Goal: Task Accomplishment & Management: Use online tool/utility

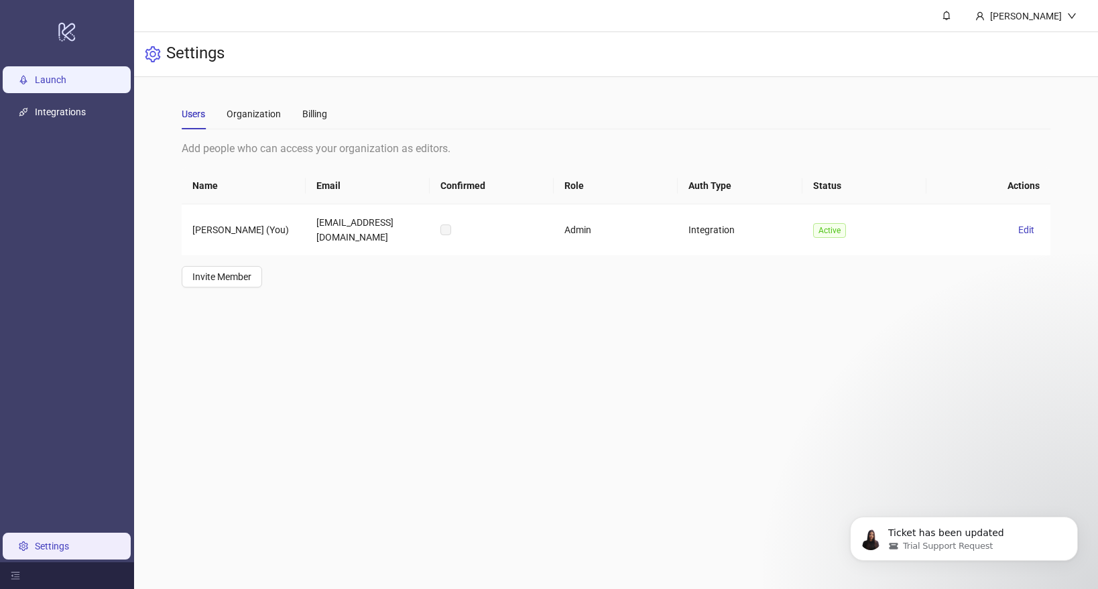
click at [48, 74] on link "Launch" at bounding box center [51, 79] width 32 height 11
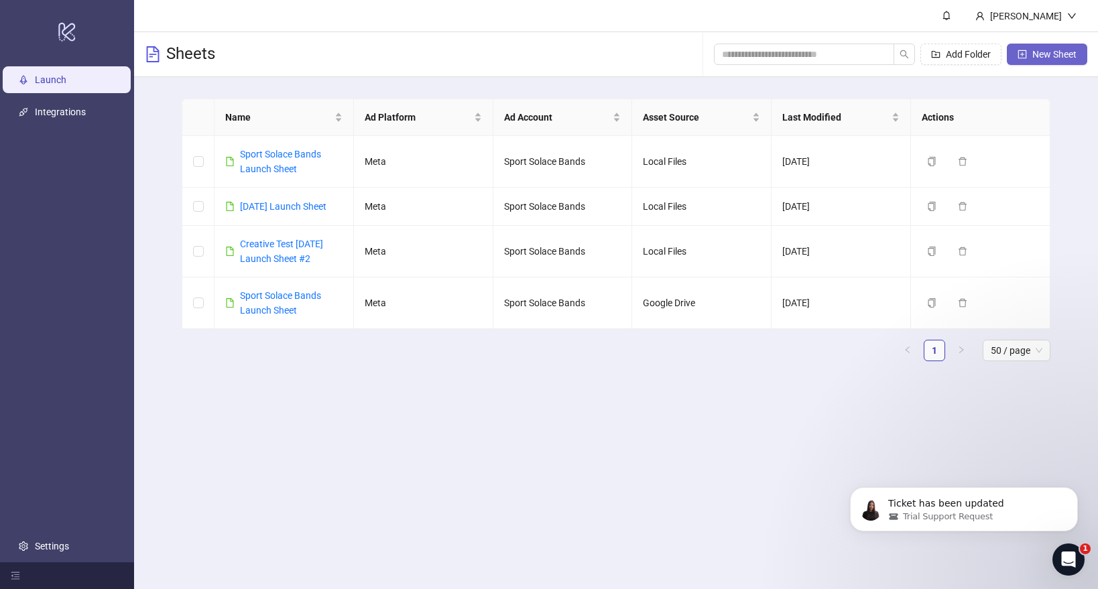
click at [1046, 56] on span "New Sheet" at bounding box center [1054, 54] width 44 height 11
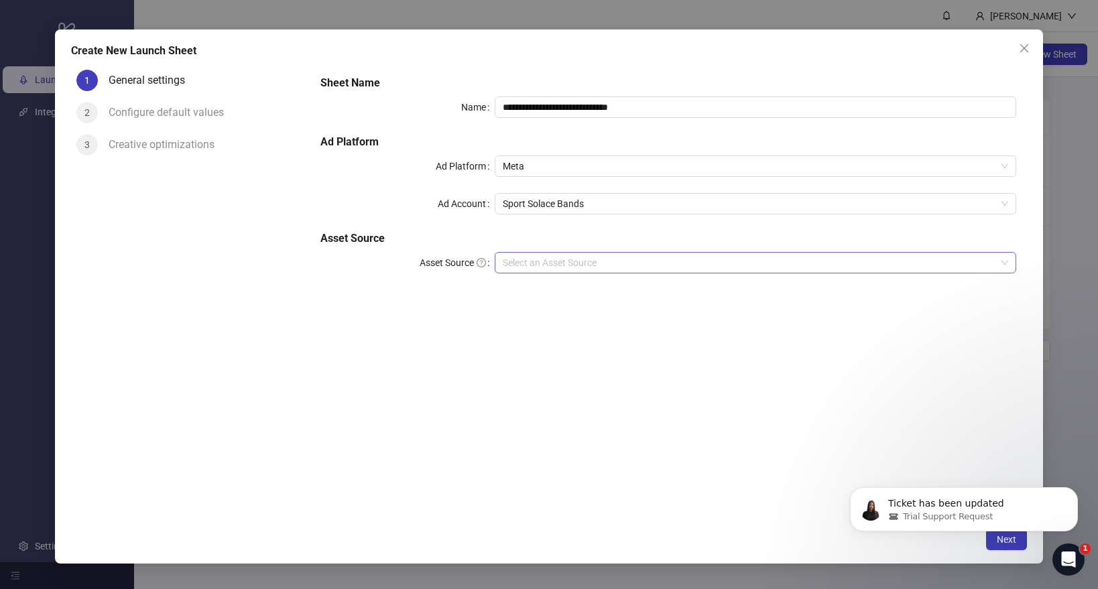
click at [518, 264] on input "Asset Source" at bounding box center [749, 263] width 493 height 20
click at [561, 257] on input "Asset Source" at bounding box center [749, 263] width 493 height 20
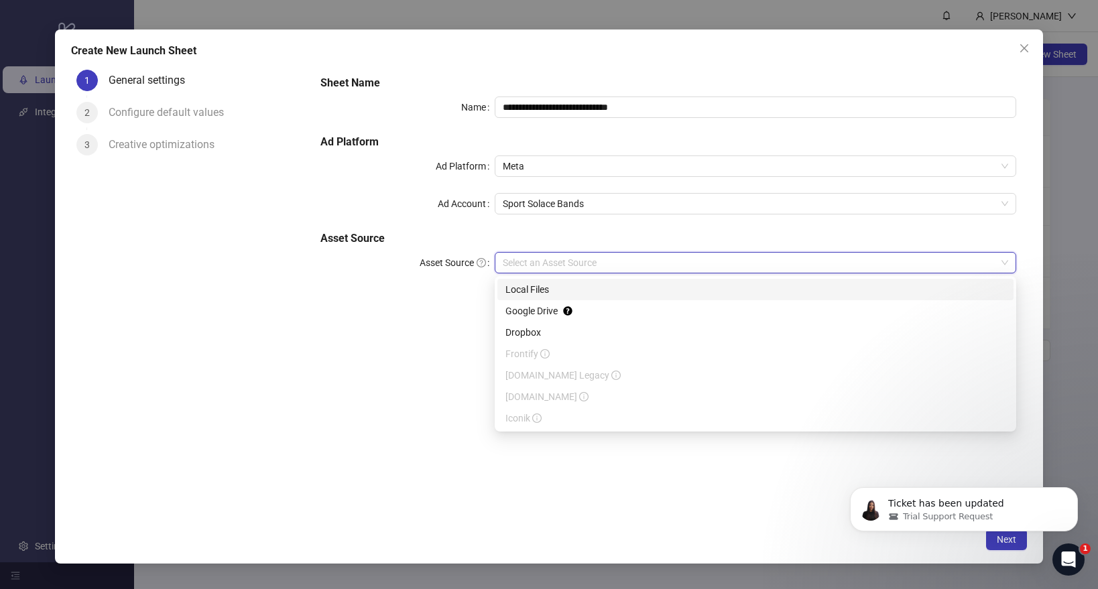
click at [544, 292] on div "Local Files" at bounding box center [755, 289] width 500 height 15
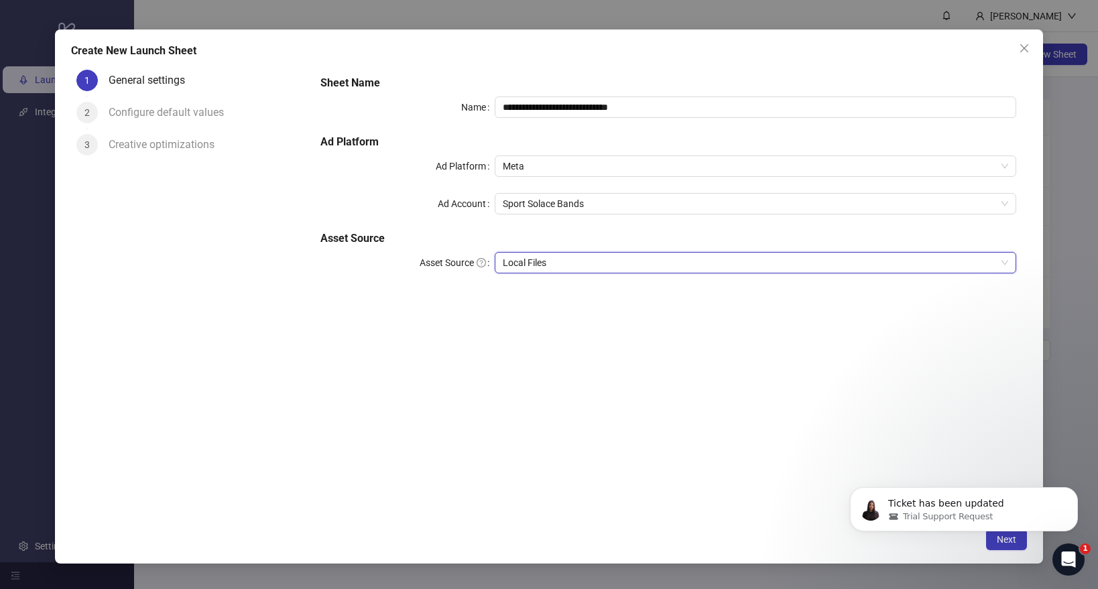
click at [993, 544] on body "Ticket has been updated Trial Support Request" at bounding box center [963, 506] width 257 height 83
click at [1068, 489] on button "Dismiss notification" at bounding box center [1073, 491] width 17 height 17
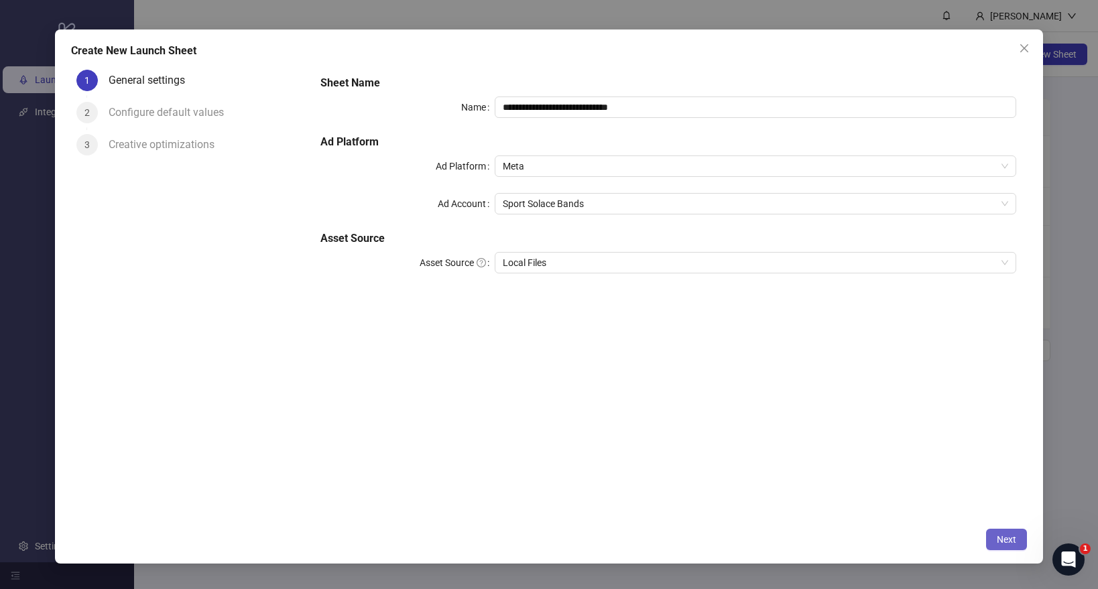
click at [1014, 538] on span "Next" at bounding box center [1006, 539] width 19 height 11
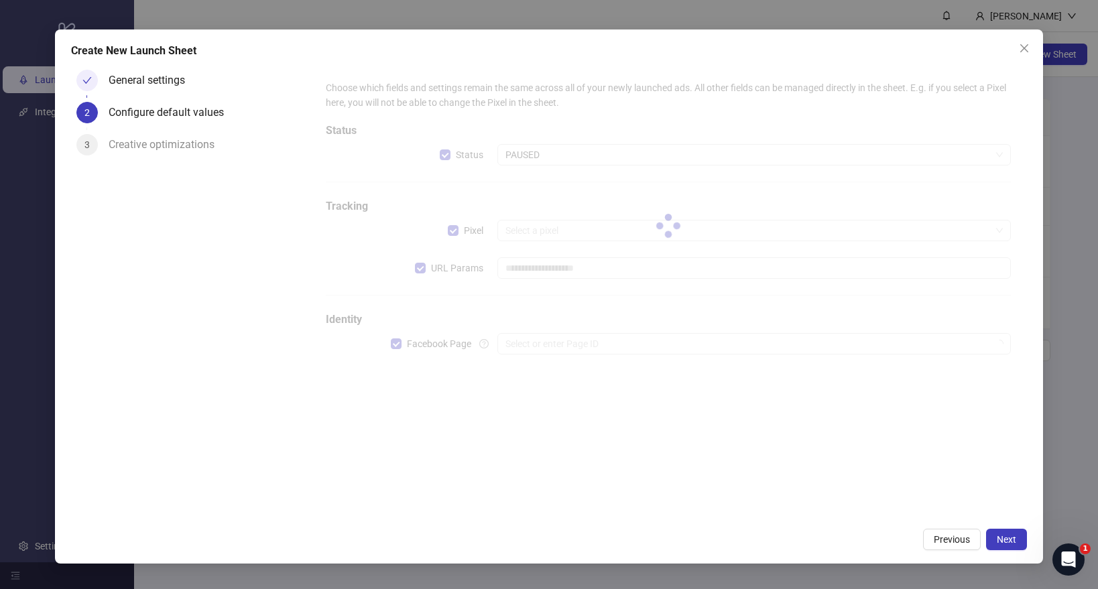
type input "**********"
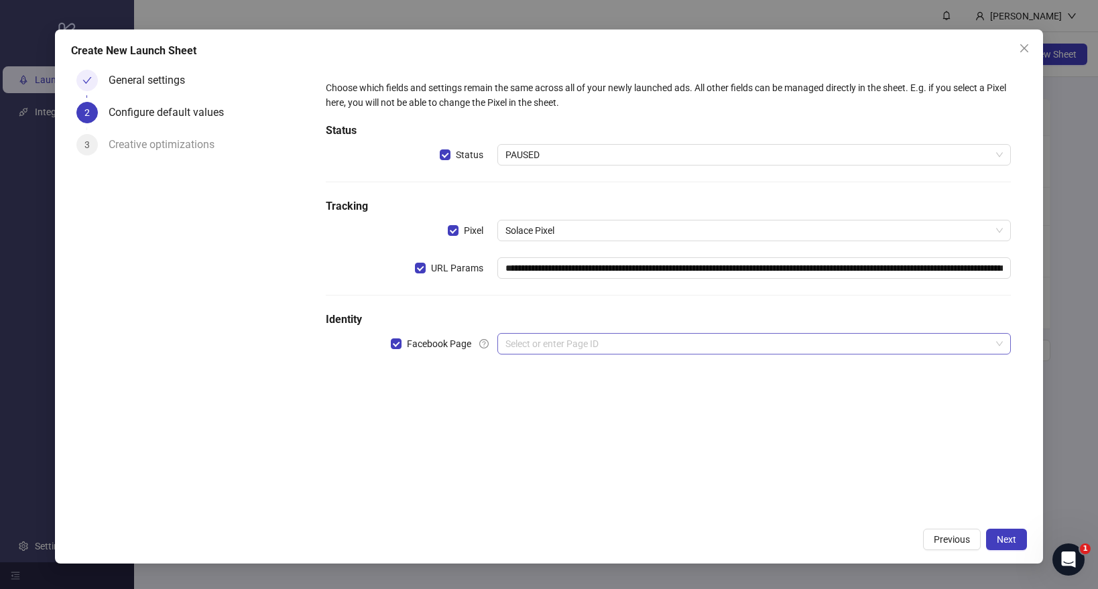
click at [542, 342] on input "search" at bounding box center [747, 344] width 485 height 20
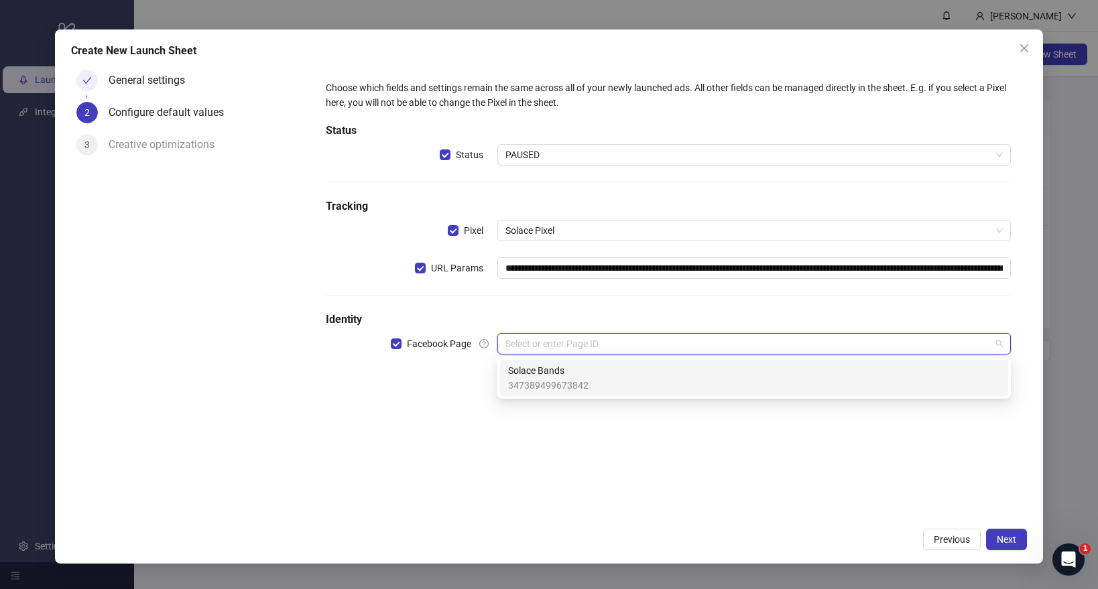
click at [538, 381] on span "347389499673842" at bounding box center [548, 385] width 80 height 15
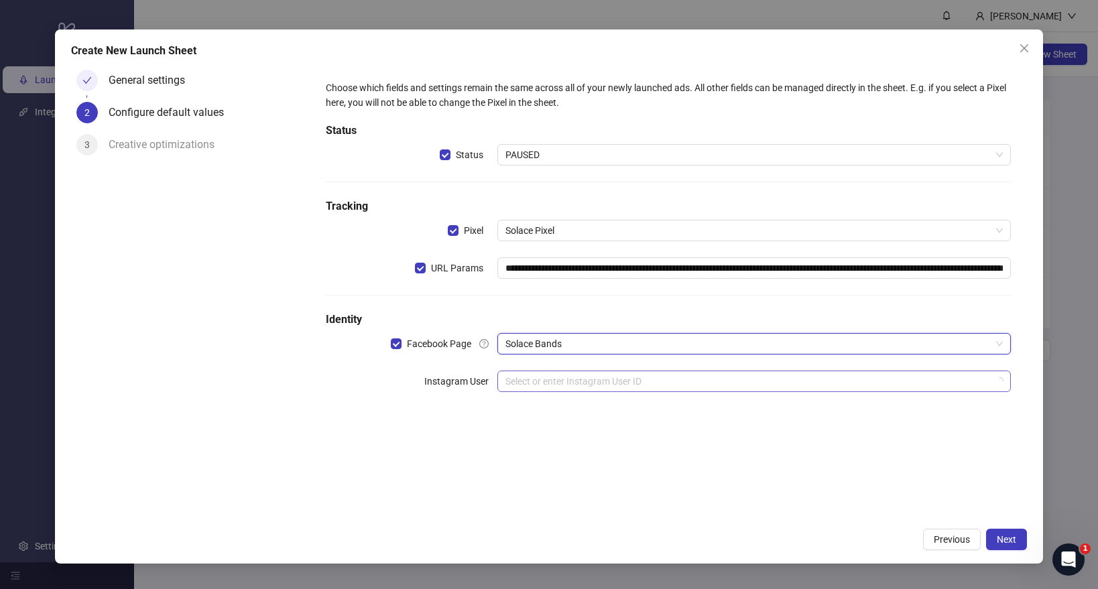
click at [537, 383] on input "search" at bounding box center [747, 381] width 485 height 20
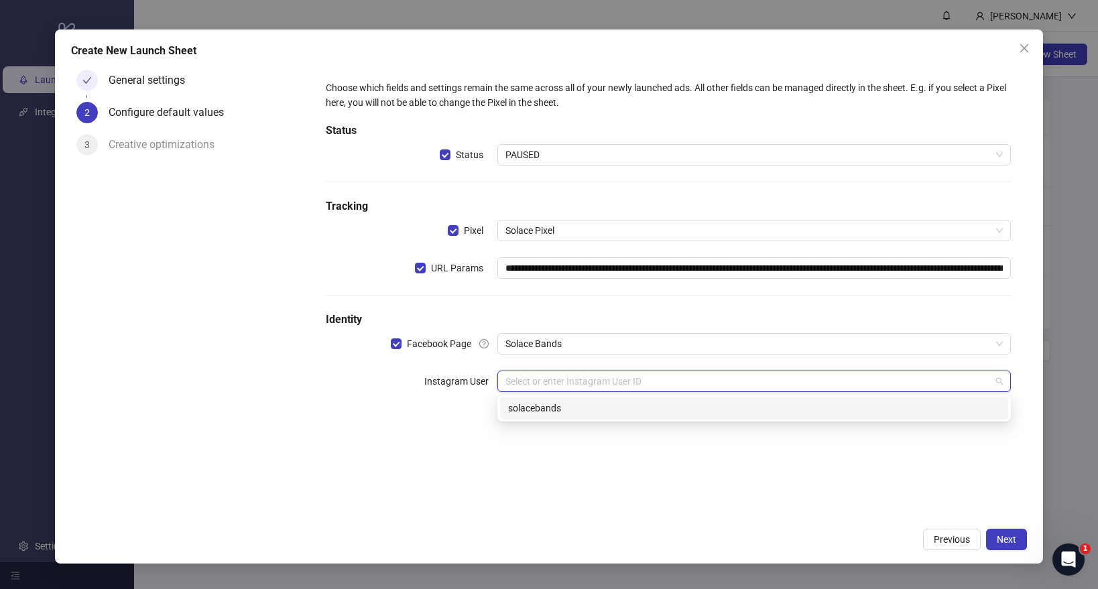
click at [532, 410] on div "solacebands" at bounding box center [754, 408] width 492 height 15
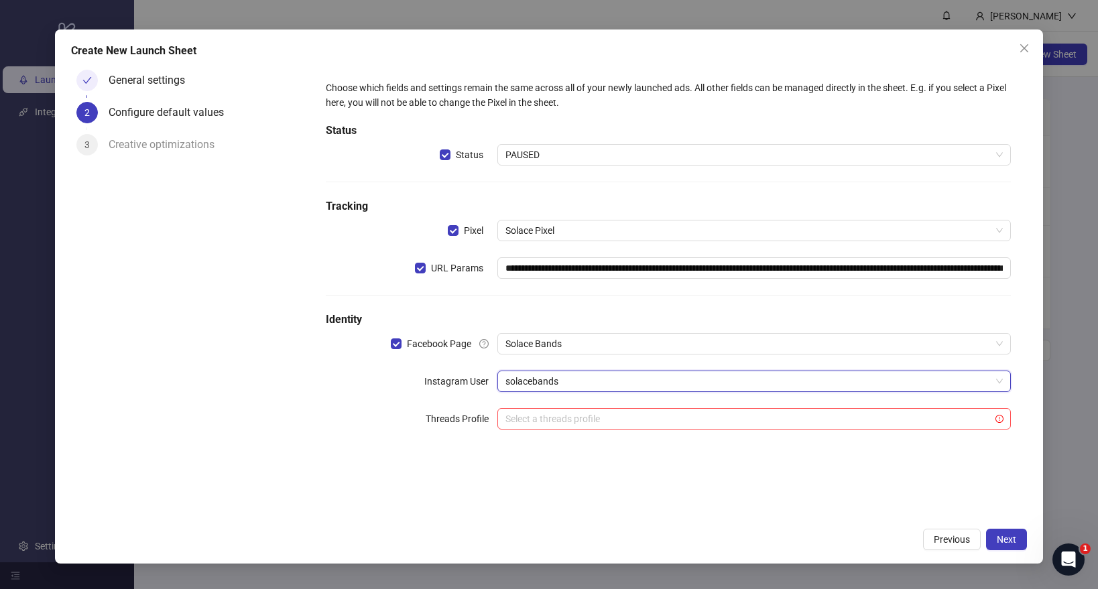
click at [552, 384] on span "solacebands" at bounding box center [753, 381] width 497 height 20
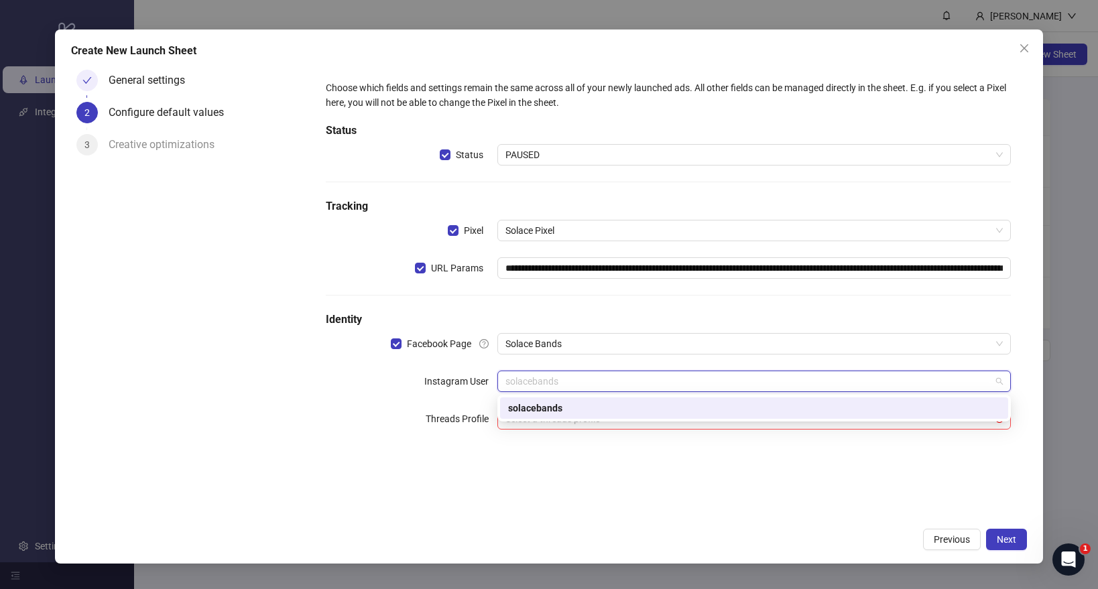
click at [431, 363] on div "**********" at bounding box center [668, 263] width 696 height 376
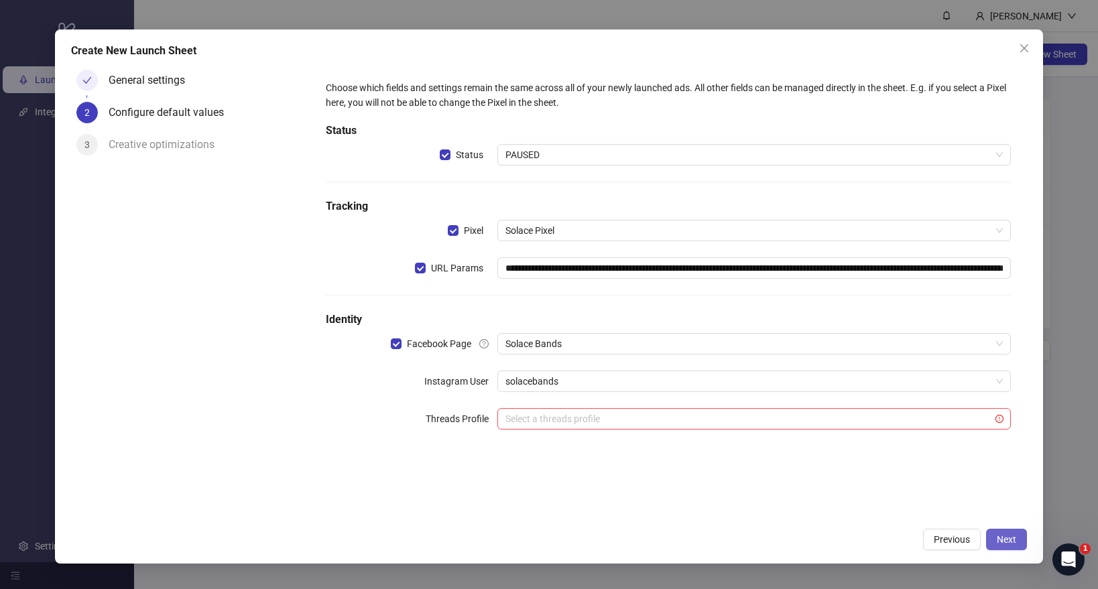
click at [1005, 538] on span "Next" at bounding box center [1006, 539] width 19 height 11
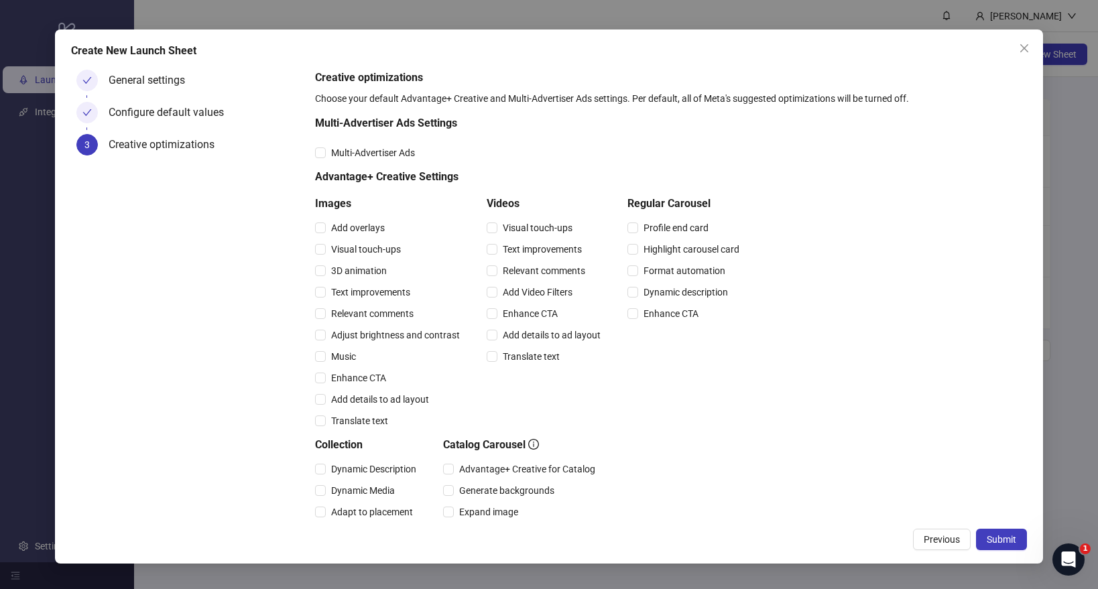
click at [1005, 538] on span "Submit" at bounding box center [1001, 539] width 29 height 11
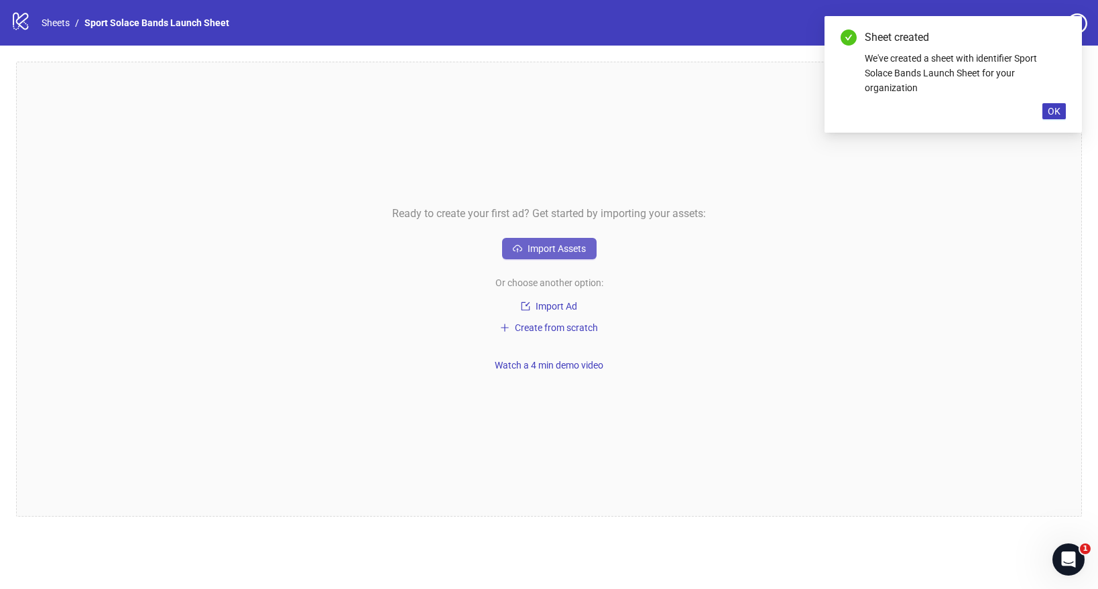
click at [542, 249] on span "Import Assets" at bounding box center [557, 248] width 58 height 11
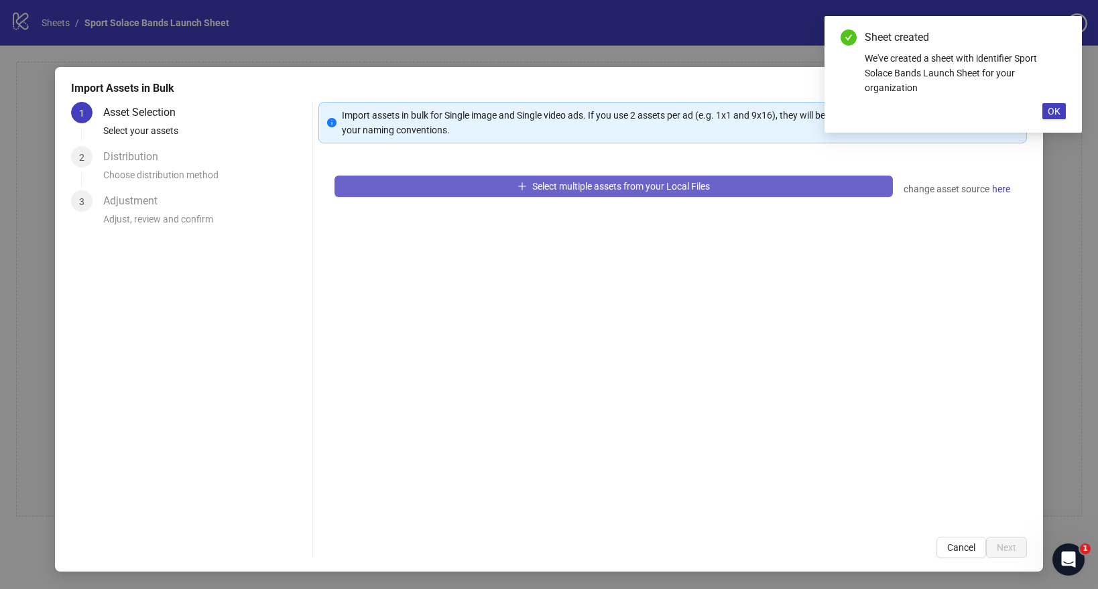
click at [422, 186] on button "Select multiple assets from your Local Files" at bounding box center [614, 186] width 558 height 21
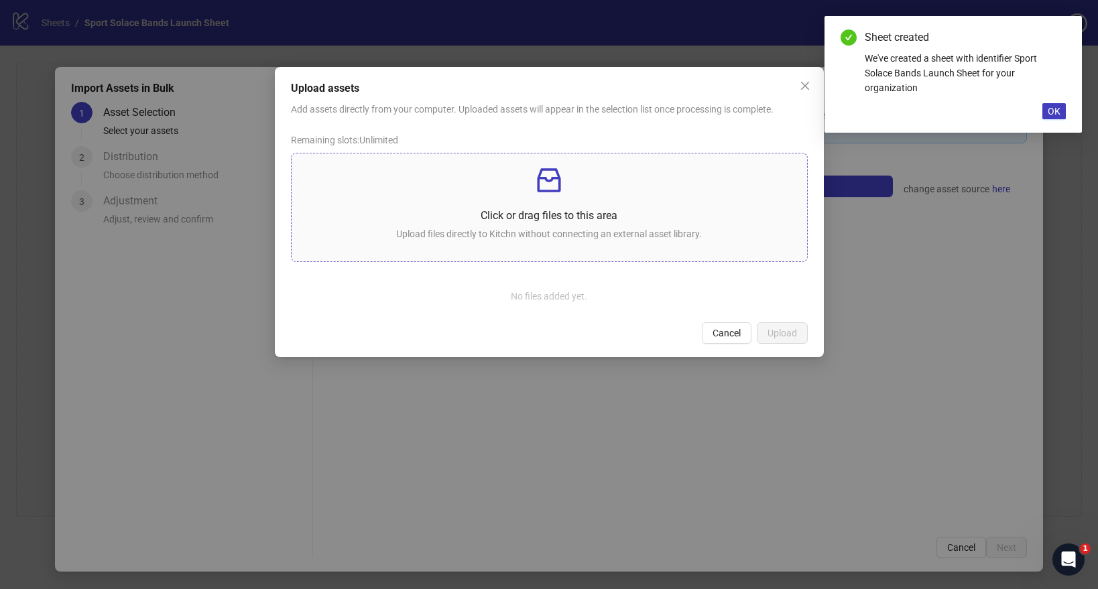
click at [598, 229] on p "Upload files directly to Kitchn without connecting an external asset library." at bounding box center [549, 234] width 494 height 15
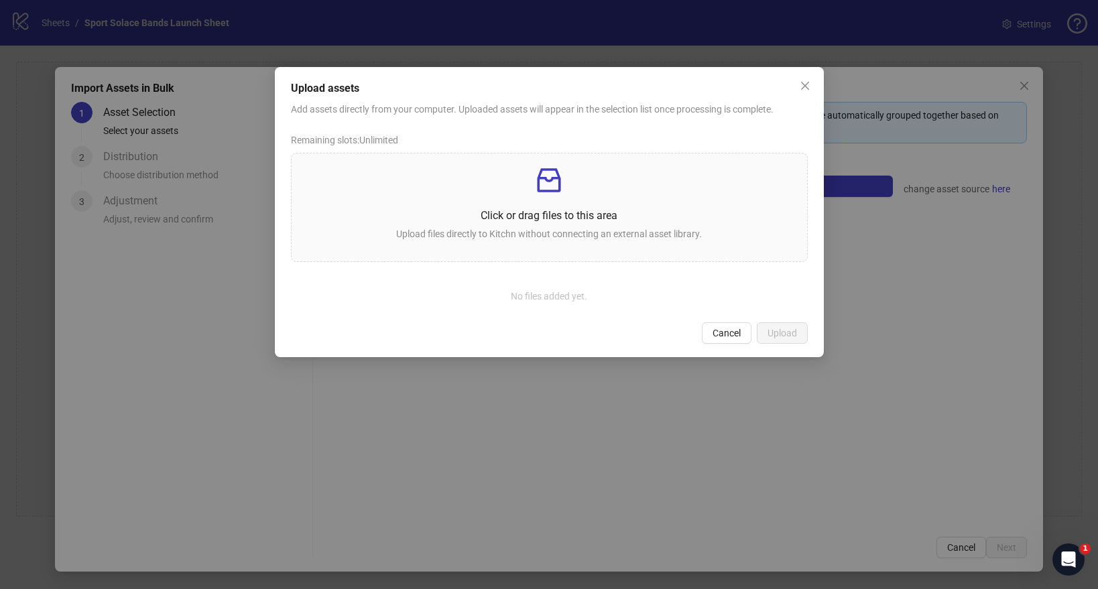
click at [959, 544] on div "Upload assets Add assets directly from your computer. Uploaded assets will appe…" at bounding box center [549, 294] width 1098 height 589
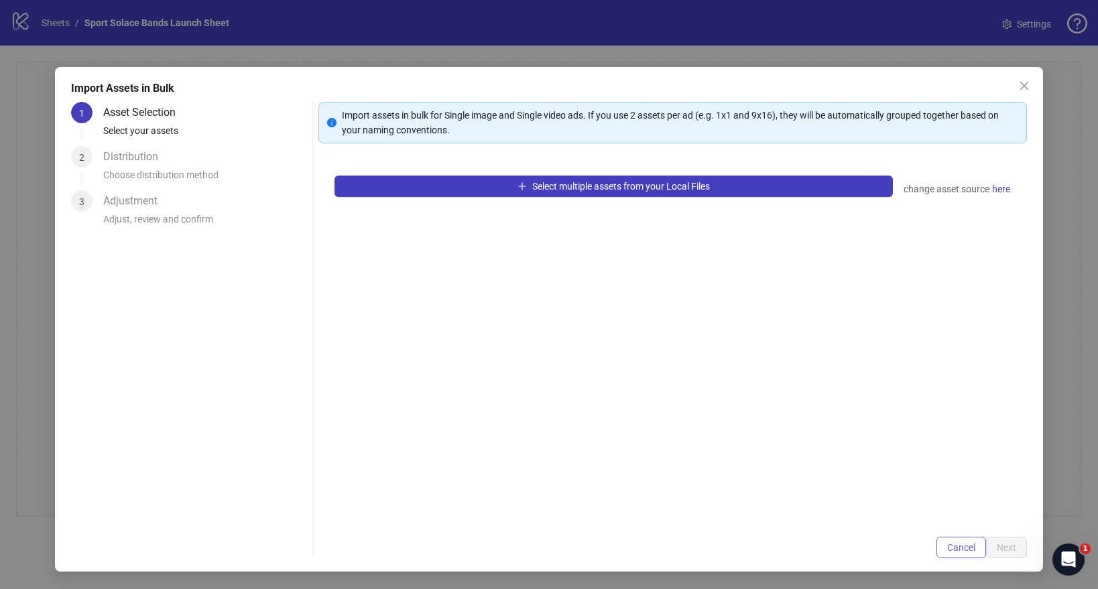
click at [953, 550] on span "Cancel" at bounding box center [961, 547] width 28 height 11
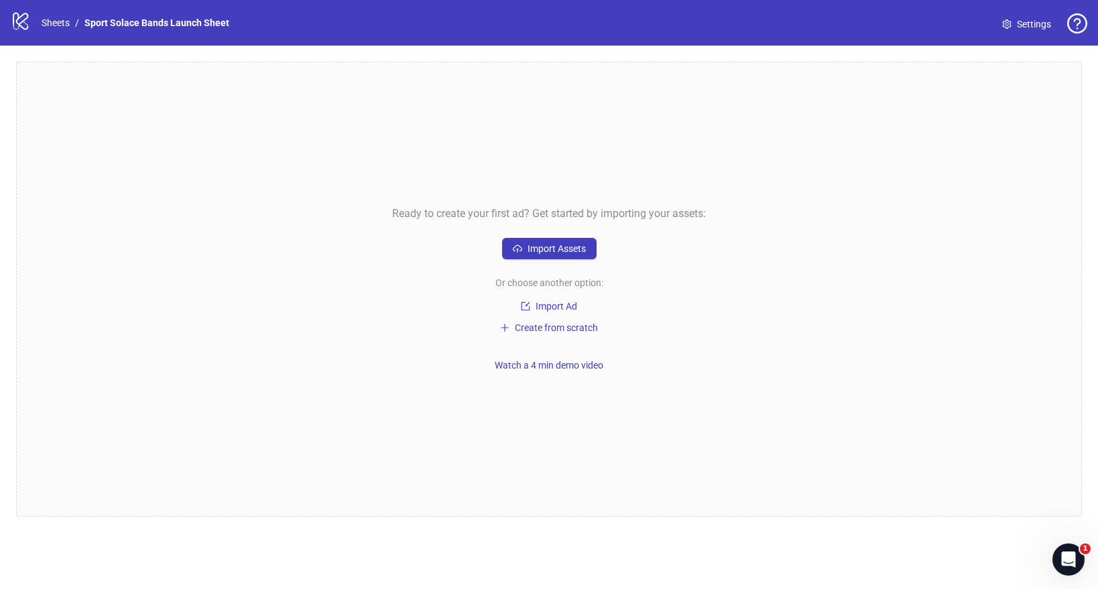
click at [26, 26] on icon "logo/logo-mobile" at bounding box center [21, 21] width 20 height 20
click at [44, 24] on link "Sheets" at bounding box center [56, 22] width 34 height 15
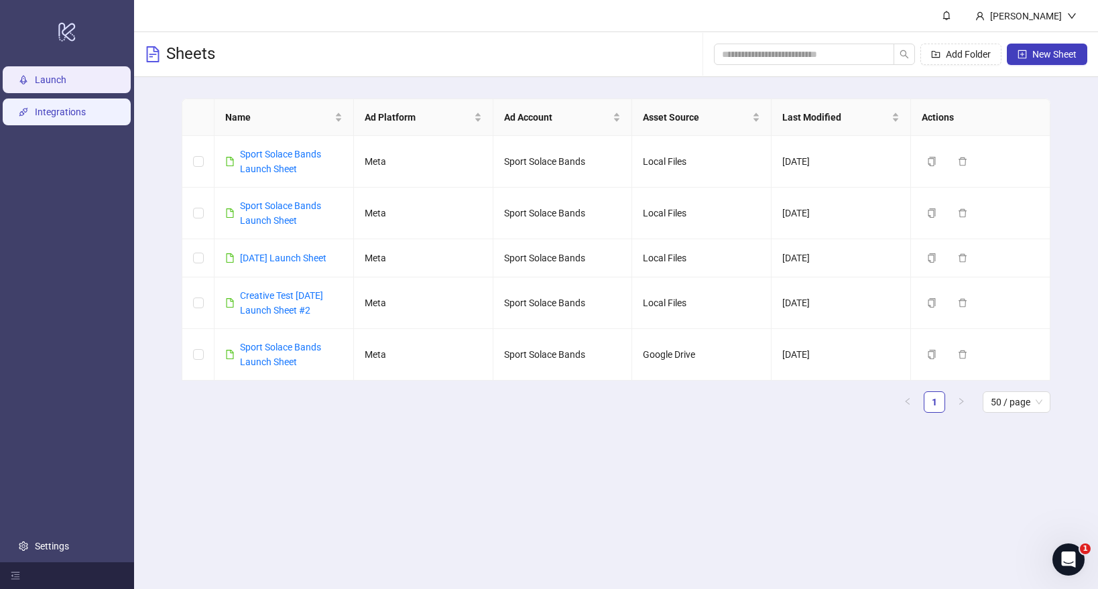
click at [60, 117] on link "Integrations" at bounding box center [60, 112] width 51 height 11
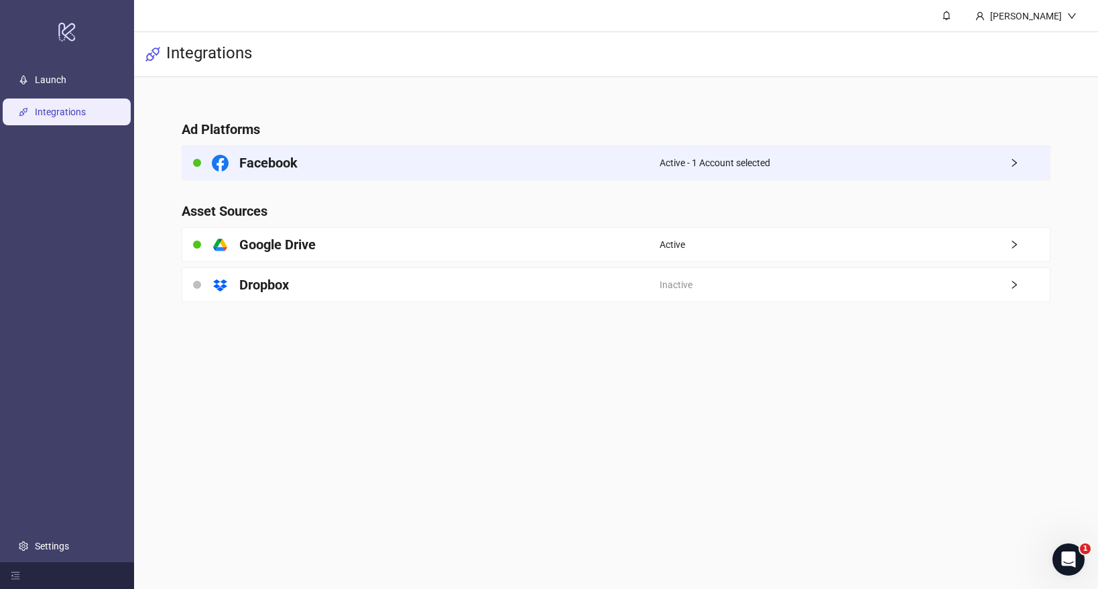
click at [544, 164] on div "Facebook" at bounding box center [420, 163] width 477 height 34
